Goal: Find specific page/section: Find specific page/section

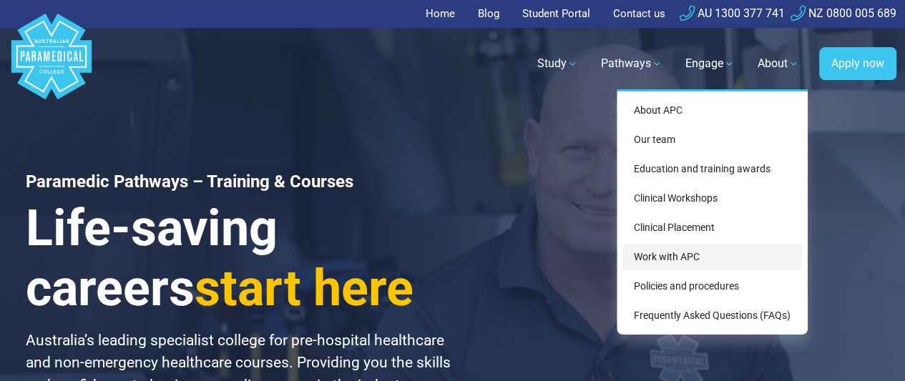
click at [705, 263] on link "Work with APC" at bounding box center [712, 257] width 180 height 26
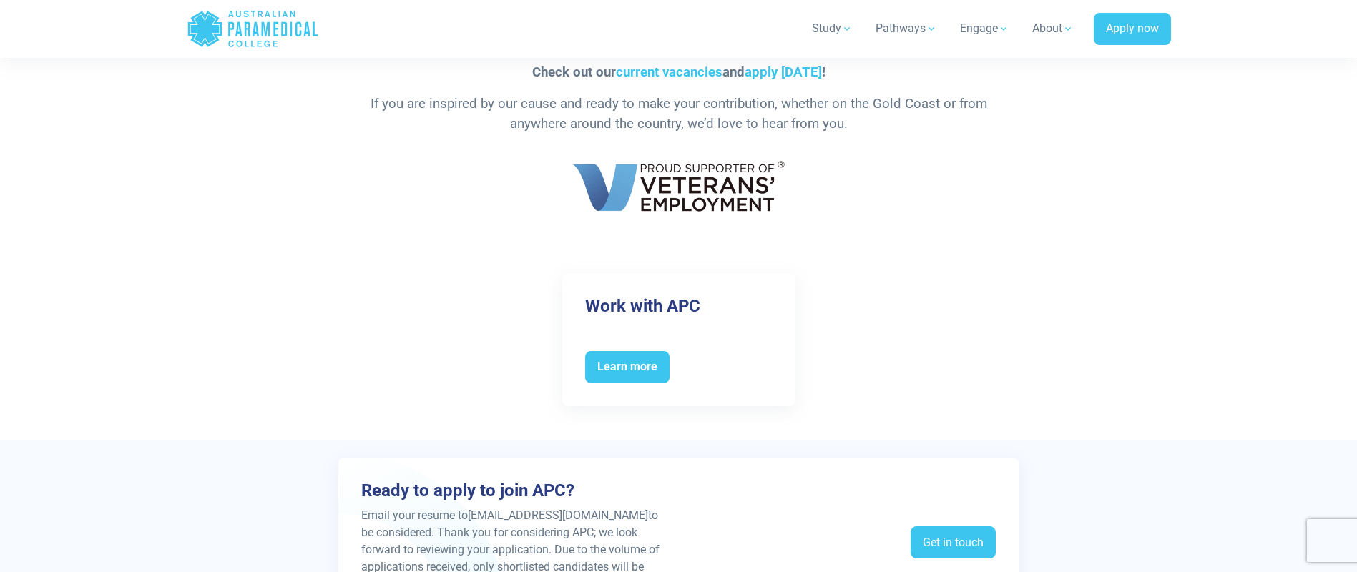
scroll to position [2468, 0]
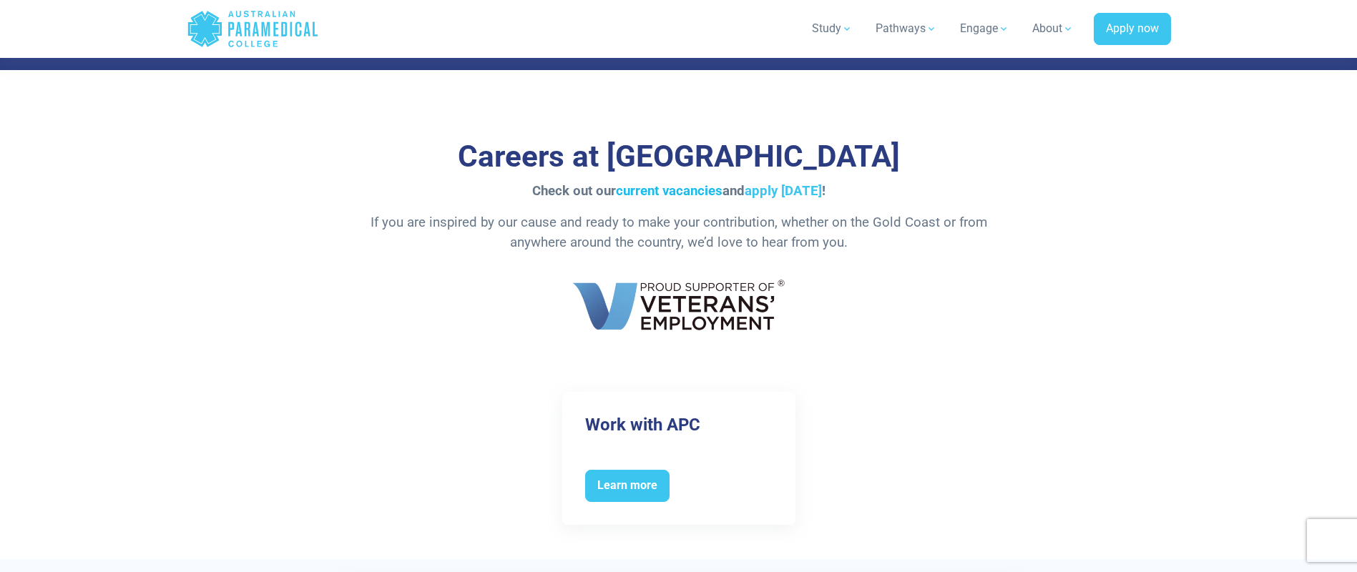
click at [668, 191] on link "current vacancies" at bounding box center [669, 191] width 107 height 16
click at [788, 191] on link "apply [DATE]" at bounding box center [783, 191] width 77 height 16
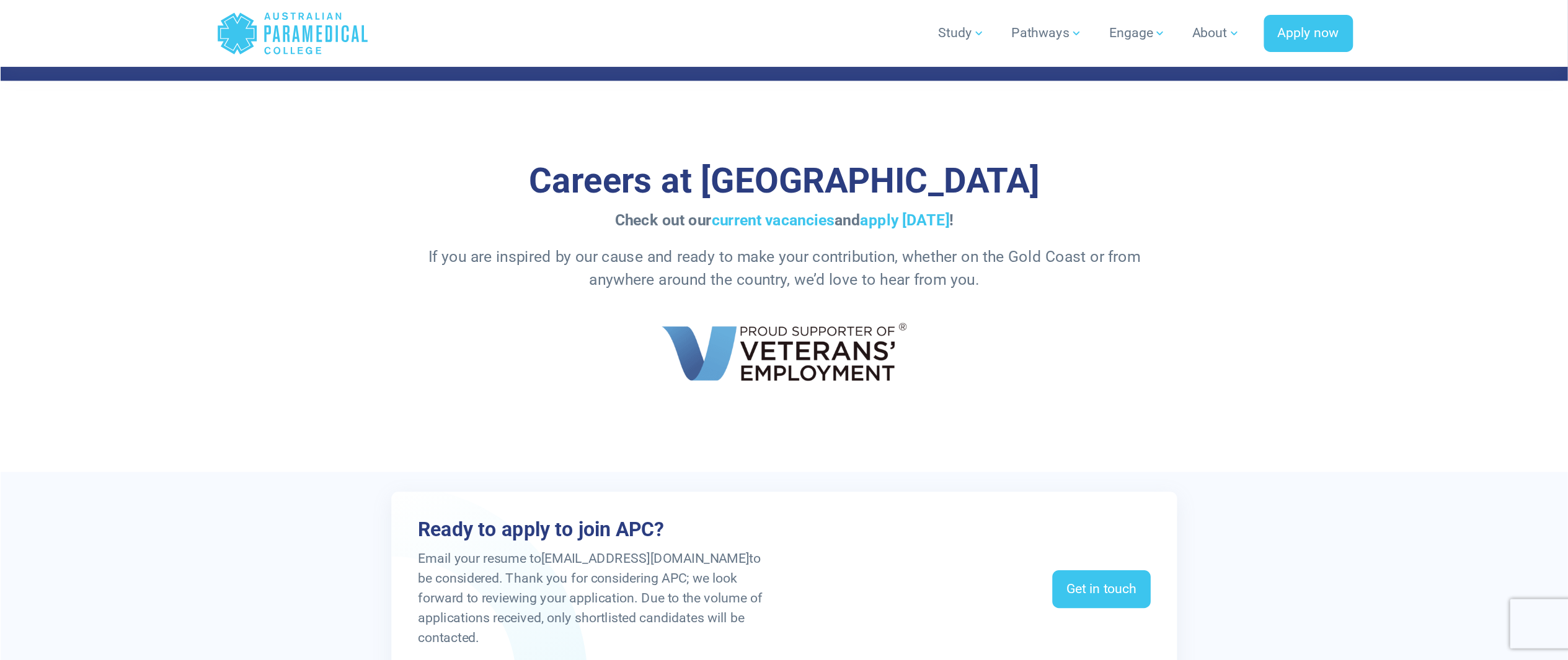
scroll to position [2138, 0]
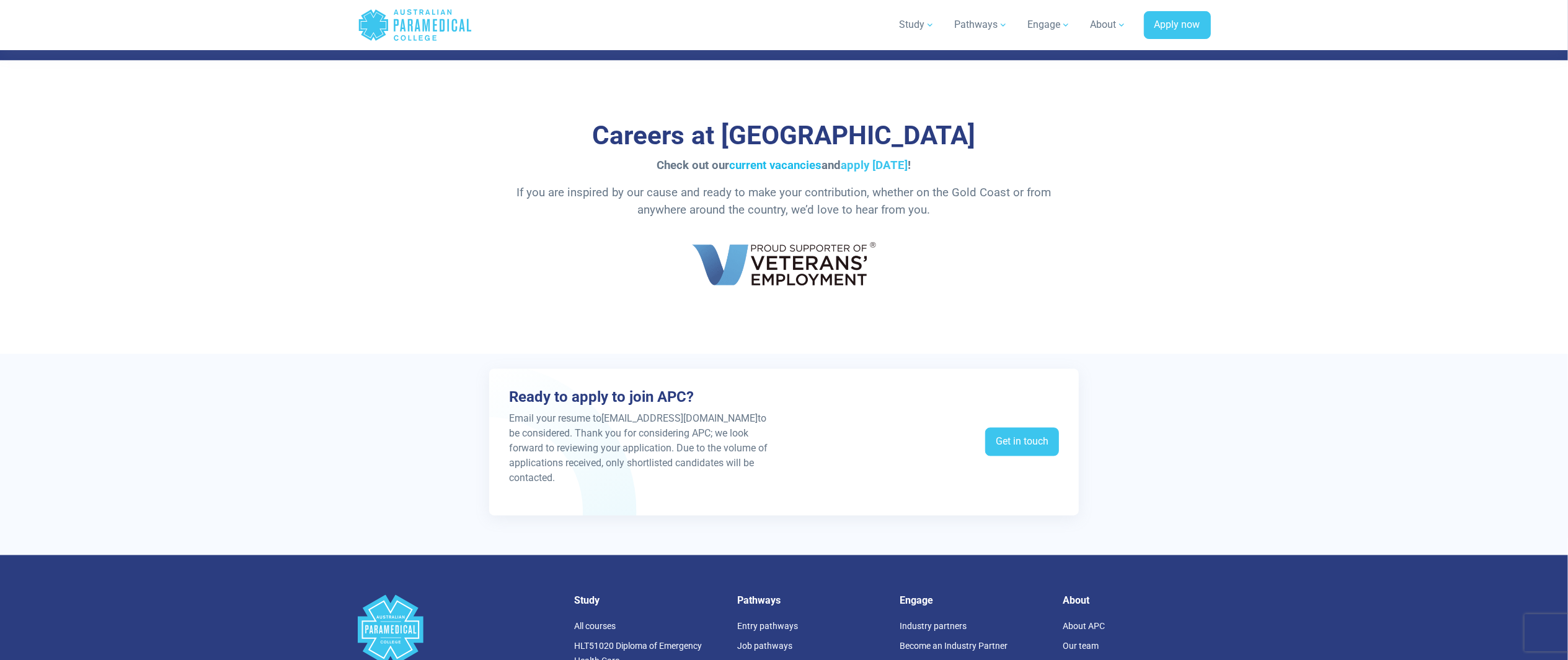
click at [744, 164] on link "current vacancies" at bounding box center [776, 165] width 93 height 14
click at [879, 162] on link "apply [DATE]" at bounding box center [875, 165] width 67 height 14
click at [761, 165] on link "current vacancies" at bounding box center [776, 165] width 93 height 14
click at [876, 159] on link "apply [DATE]" at bounding box center [875, 165] width 67 height 14
click at [1018, 431] on link "Get in touch" at bounding box center [1022, 442] width 74 height 29
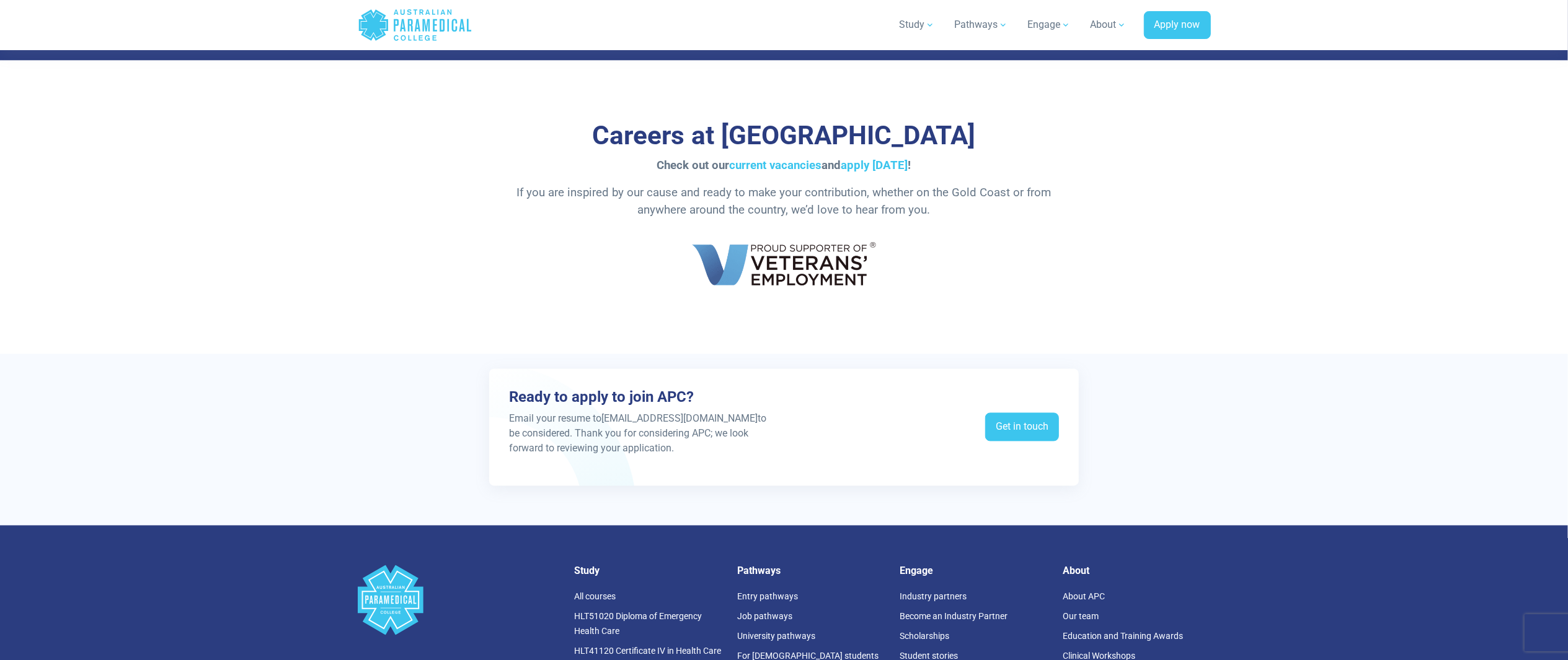
scroll to position [1517, 0]
